Goal: Browse casually: Explore the website without a specific task or goal

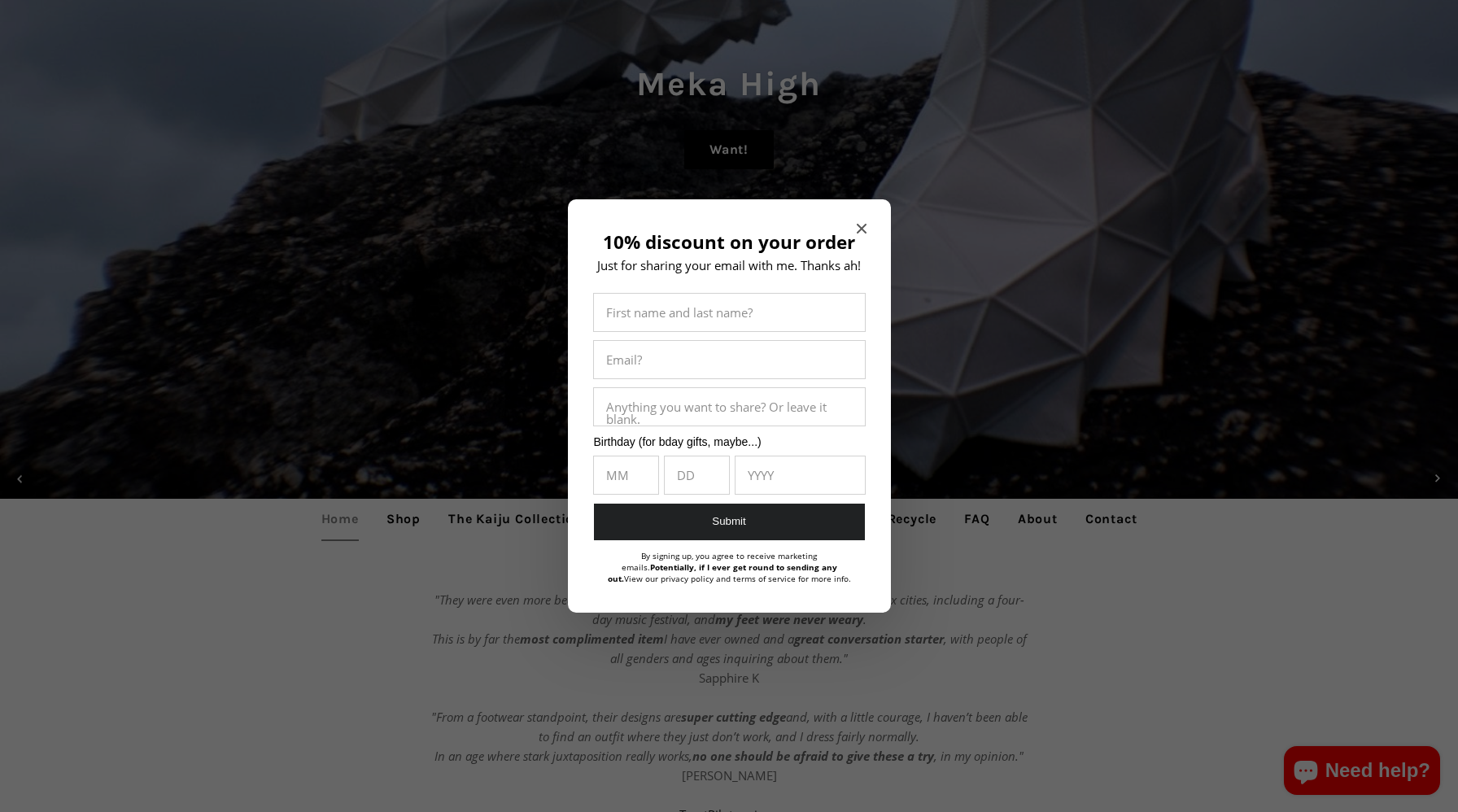
scroll to position [273, 0]
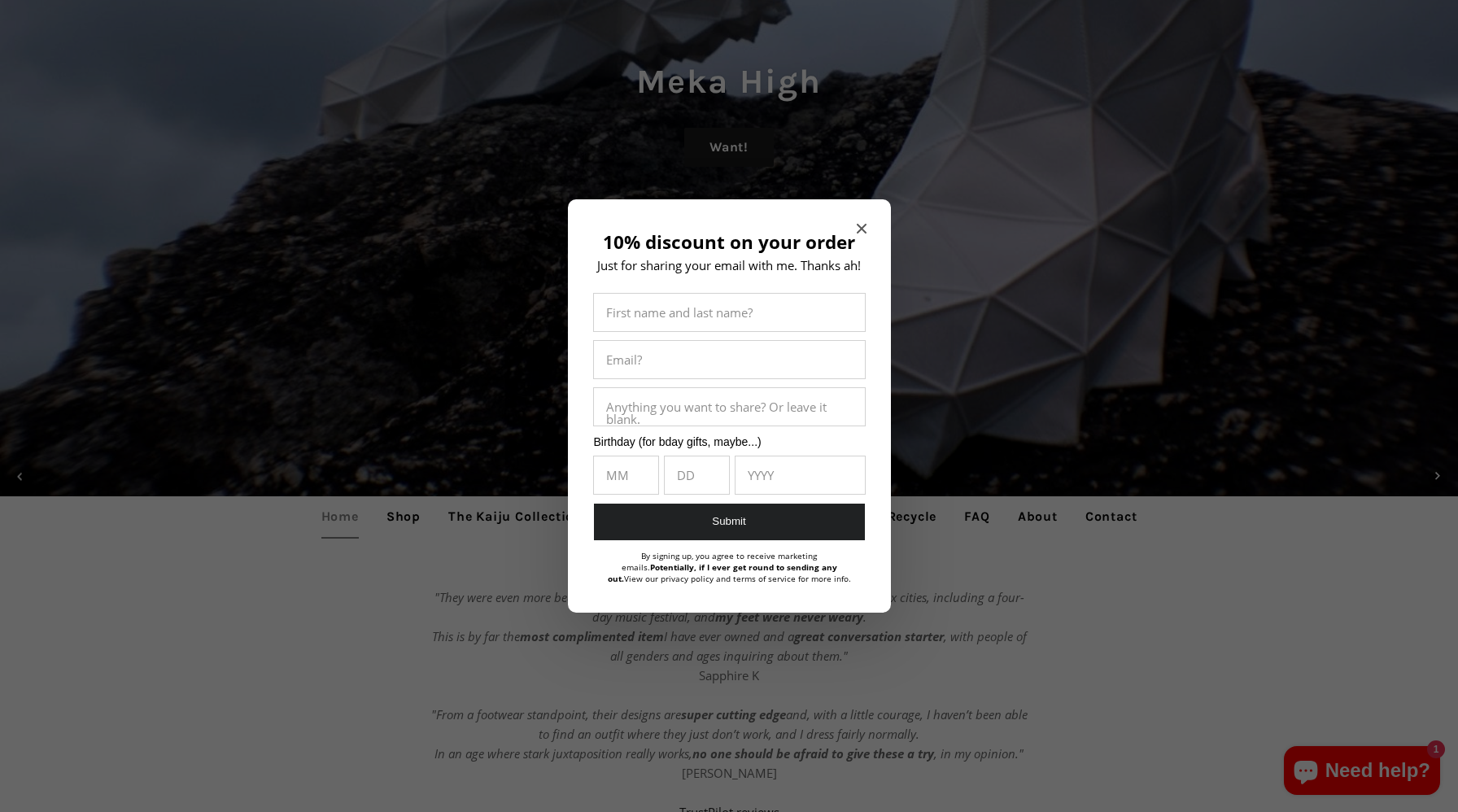
click at [822, 194] on div at bounding box center [729, 406] width 1458 height 812
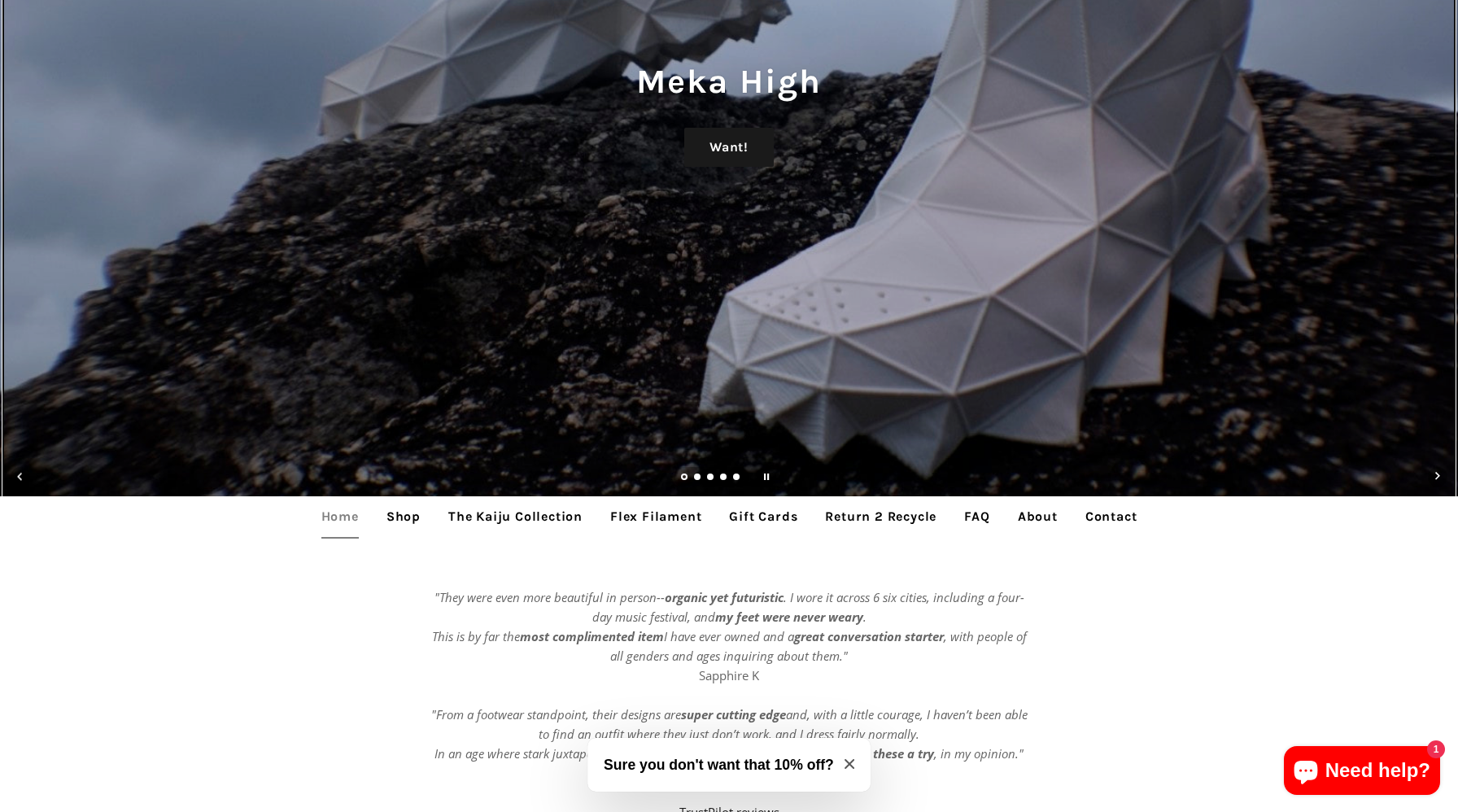
click at [858, 232] on div "Meka High Want!" at bounding box center [729, 133] width 1458 height 812
click at [859, 232] on div "Meka High Want!" at bounding box center [729, 133] width 1458 height 812
click at [859, 228] on div "Meka High Want!" at bounding box center [729, 133] width 1458 height 812
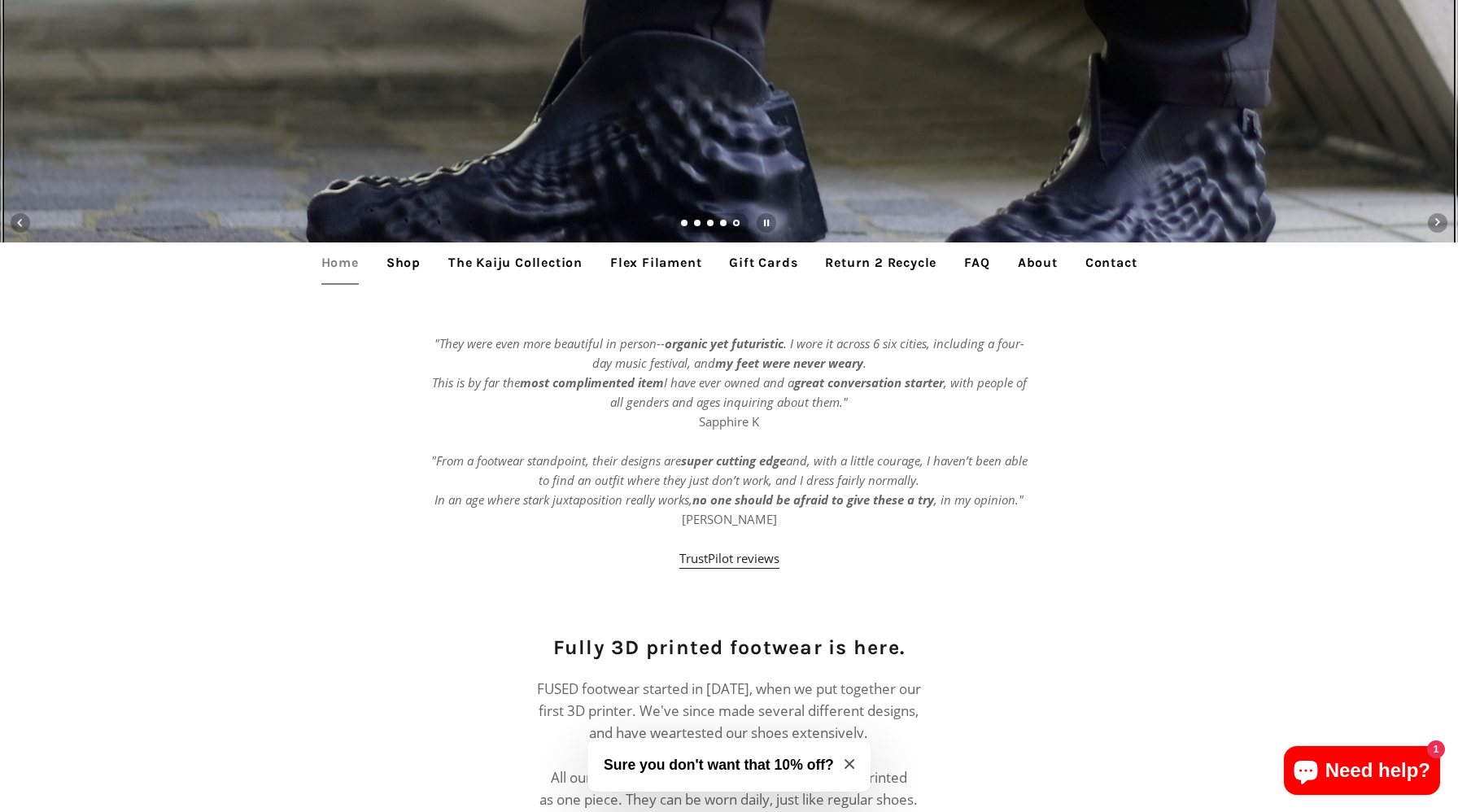
scroll to position [528, 0]
click at [682, 265] on link "Flex Filament" at bounding box center [655, 261] width 116 height 41
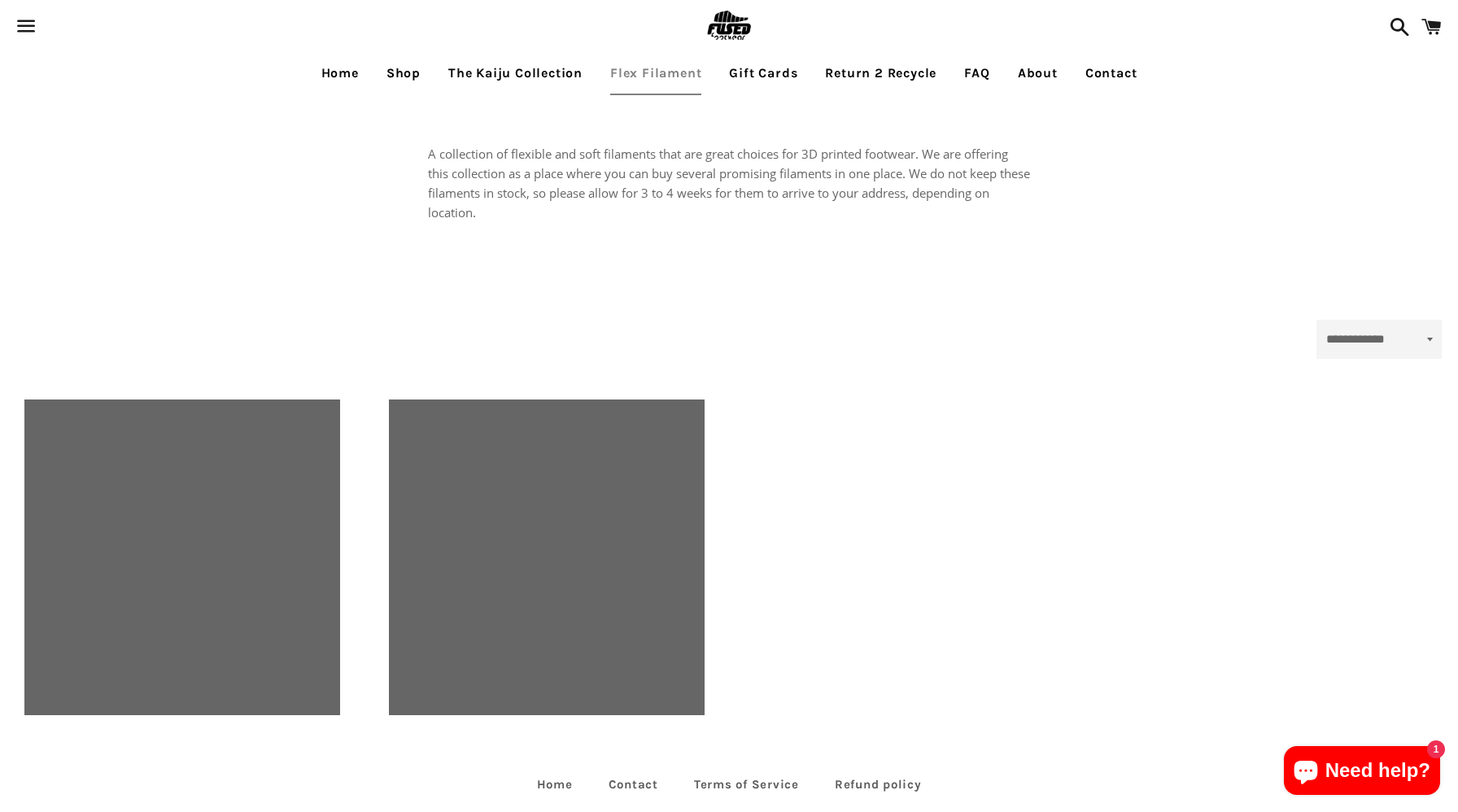
select select "**********"
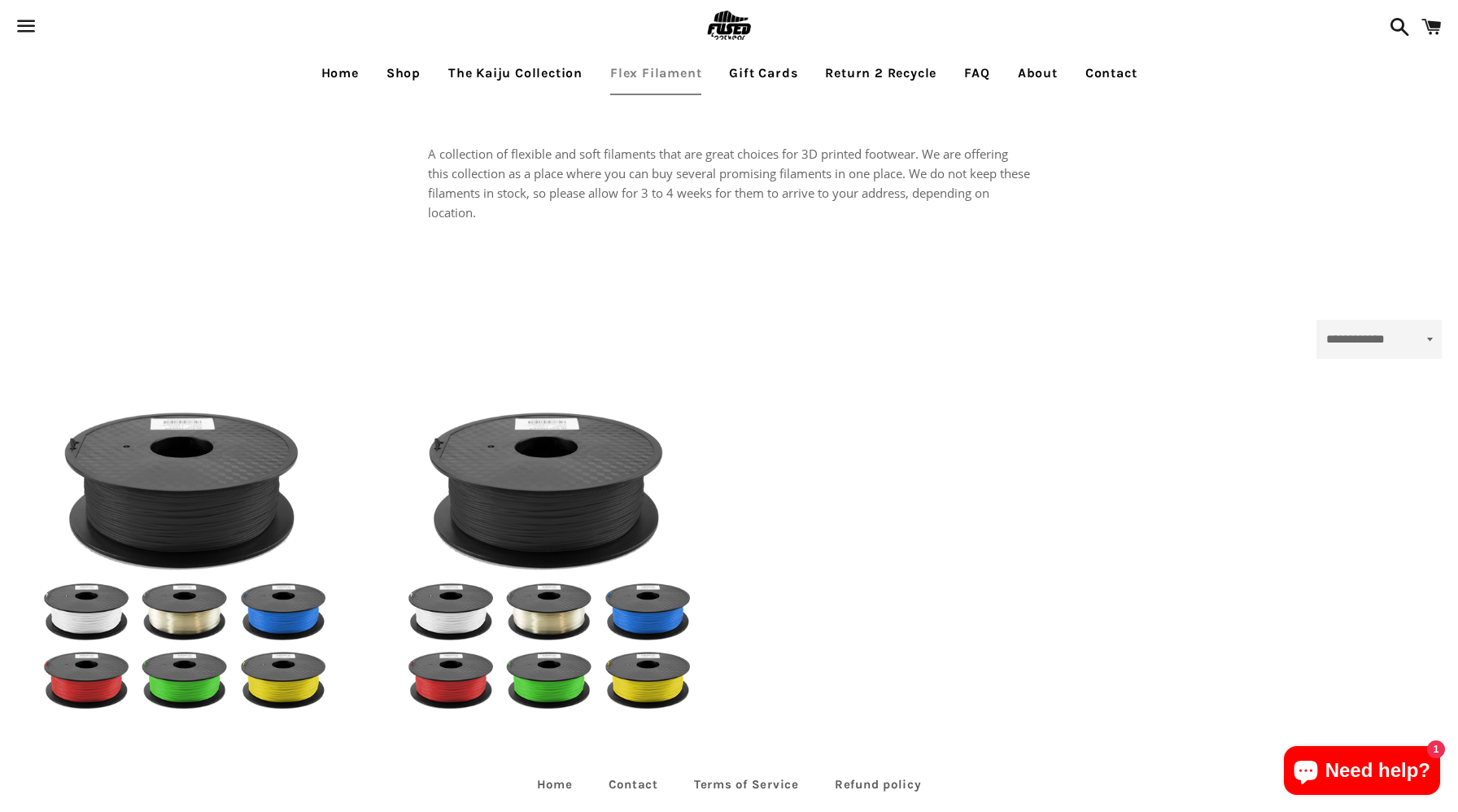
click at [771, 70] on link "Gift Cards" at bounding box center [763, 72] width 93 height 41
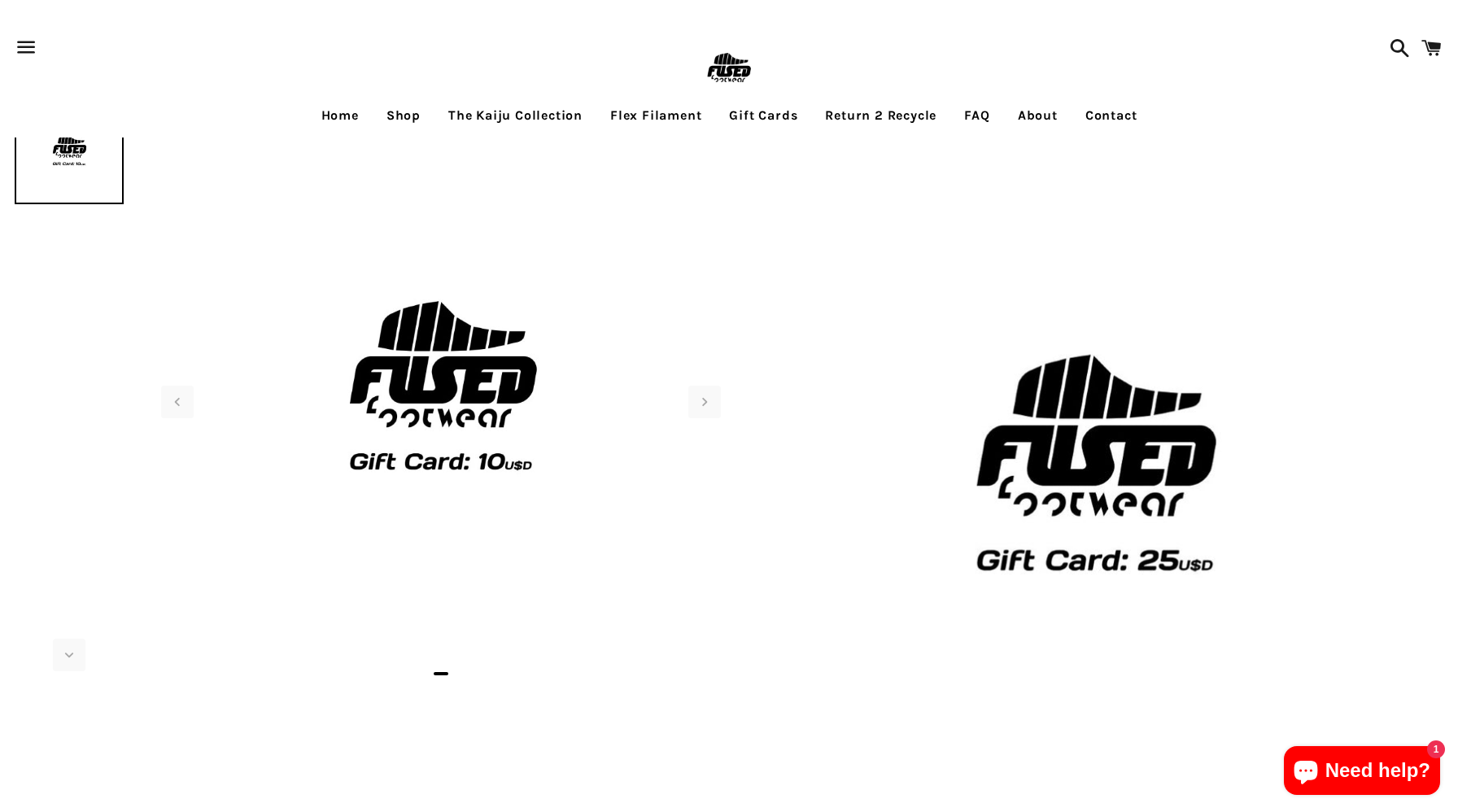
click at [402, 111] on link "Shop" at bounding box center [404, 115] width 59 height 41
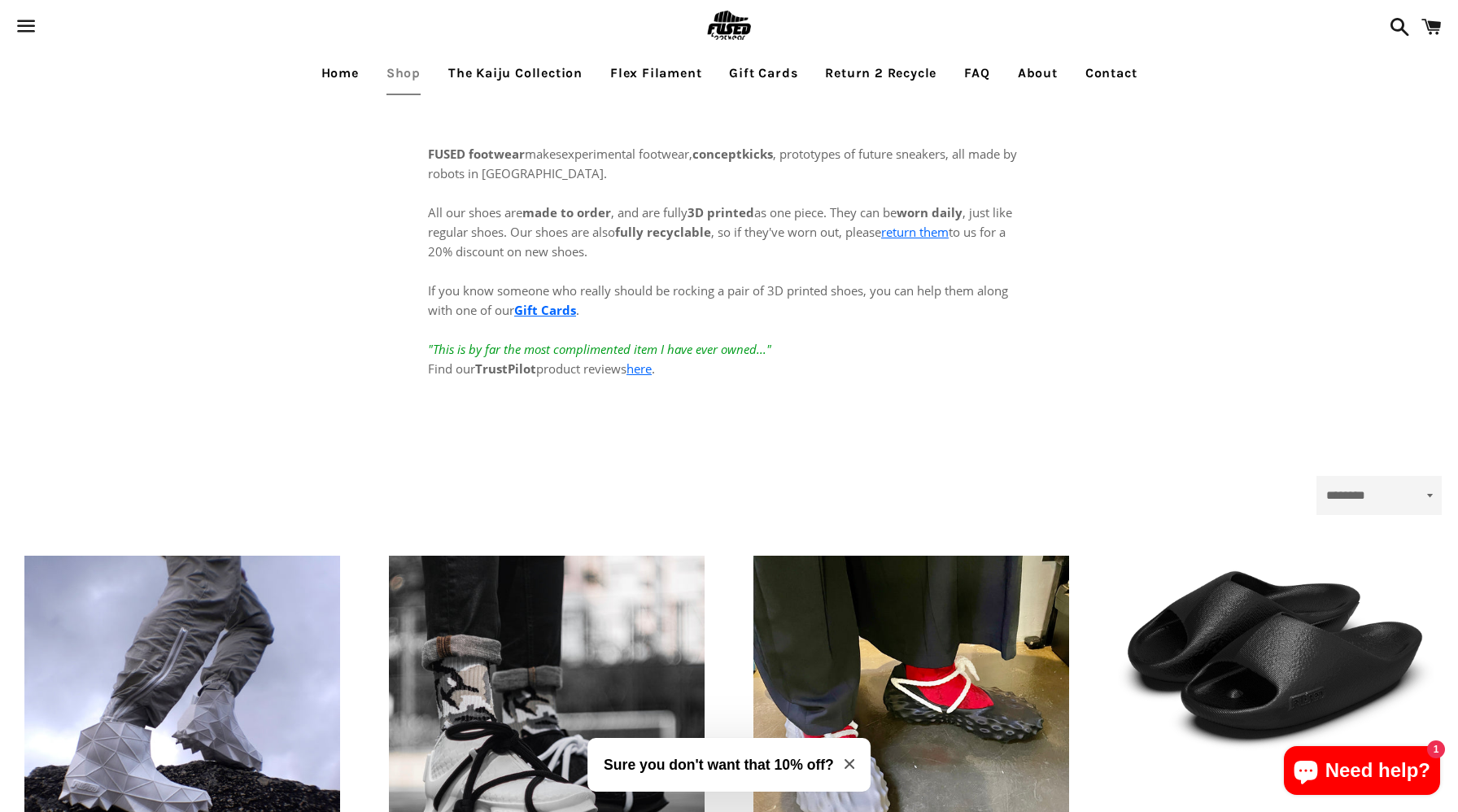
click at [340, 77] on link "Home" at bounding box center [341, 72] width 62 height 41
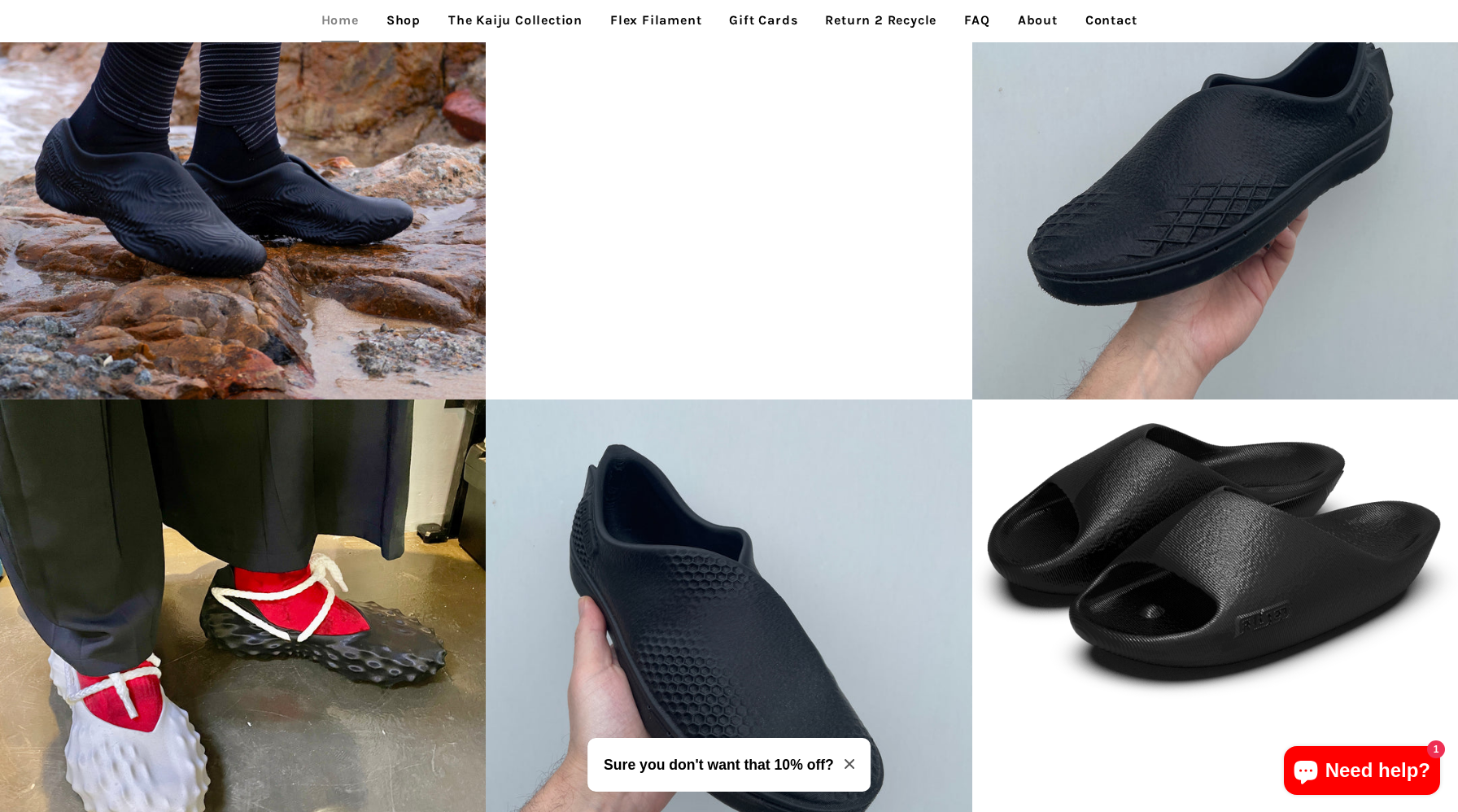
scroll to position [3838, 0]
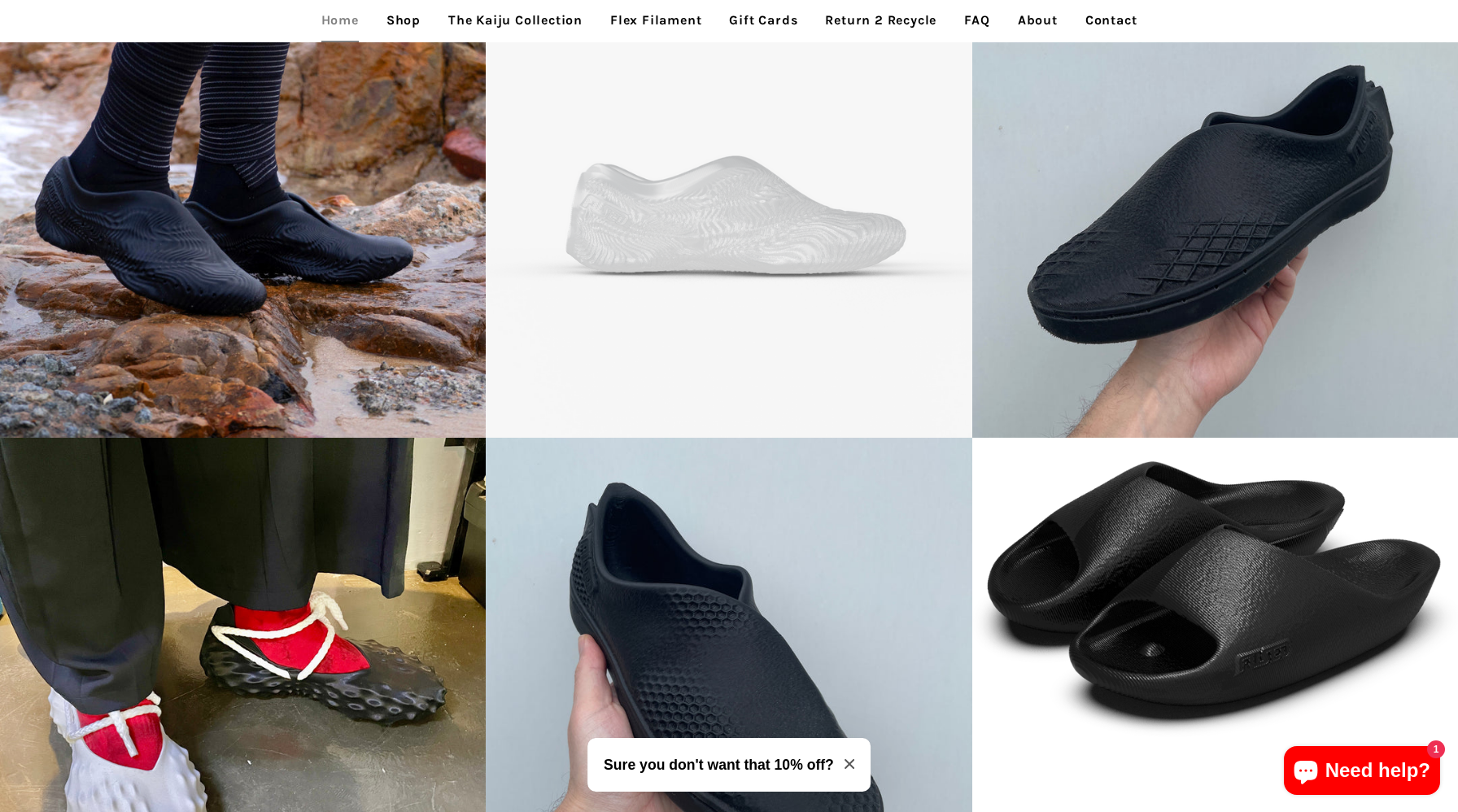
click at [754, 763] on h3 "Sure you don't want that 10% off?" at bounding box center [718, 765] width 230 height 22
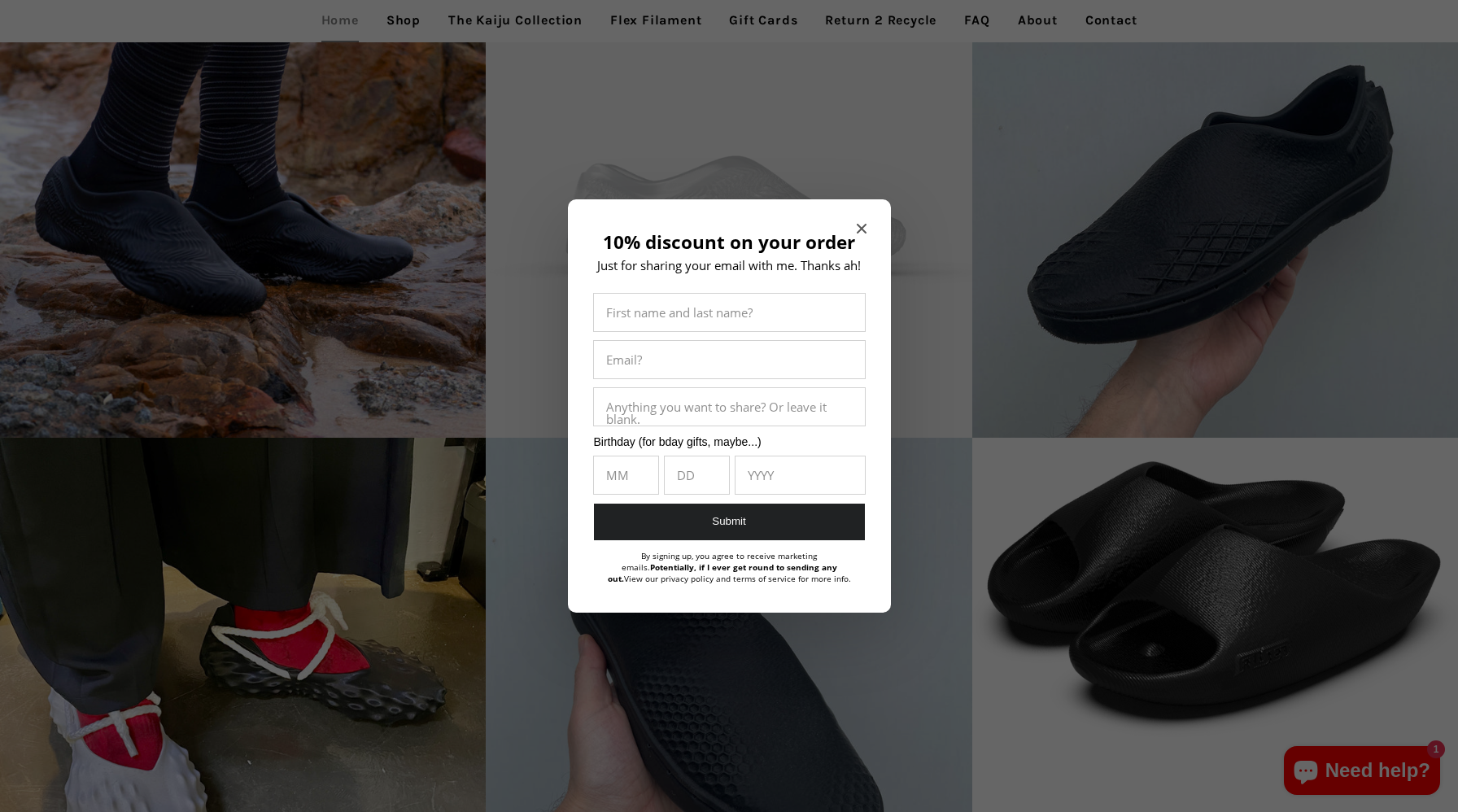
click at [868, 231] on div "10% discount on your order Just for sharing your email with me. Thanks ah! Firs…" at bounding box center [729, 405] width 323 height 413
click at [856, 227] on icon "Close modal" at bounding box center [860, 228] width 9 height 9
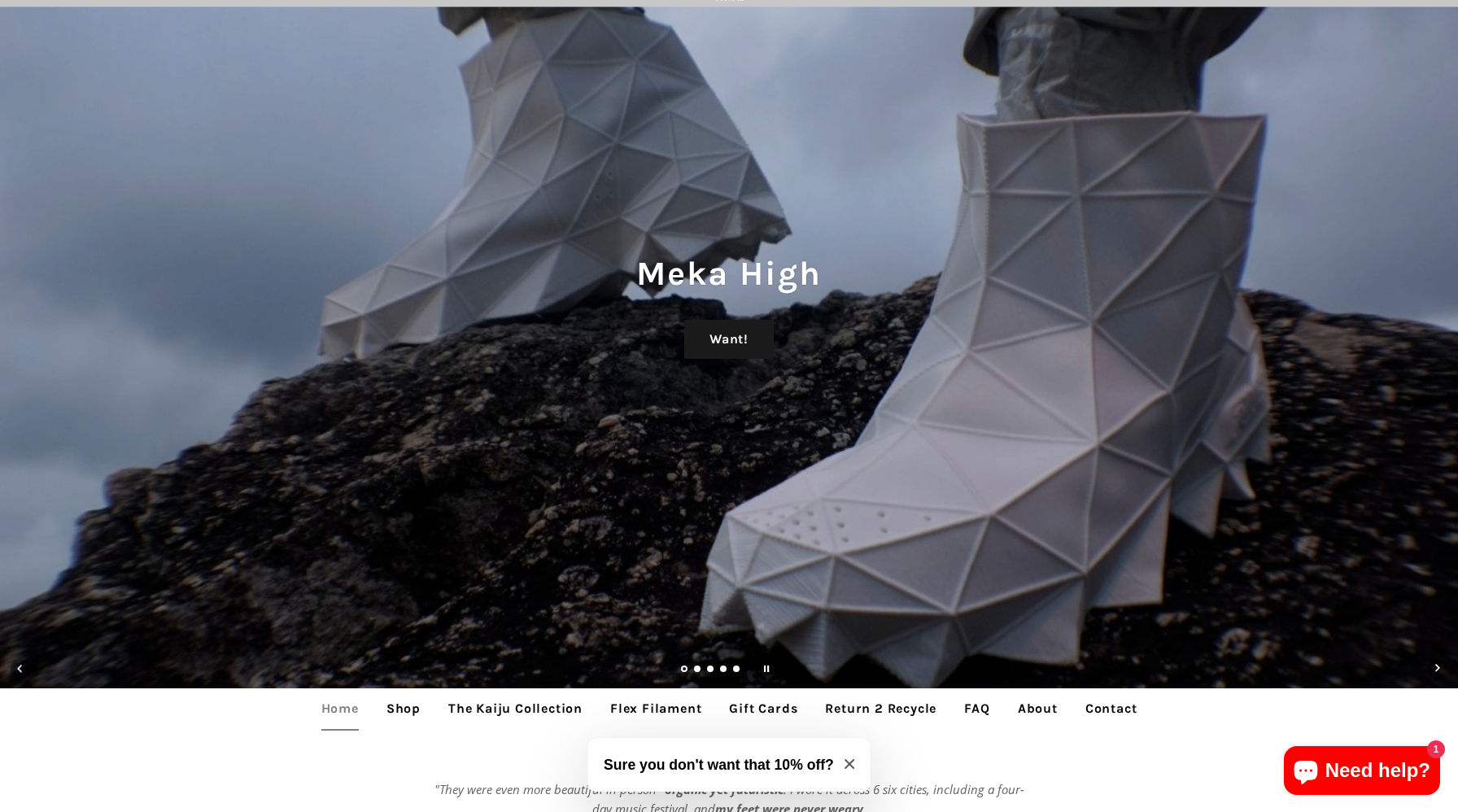
scroll to position [0, 0]
